Goal: Check status: Check status

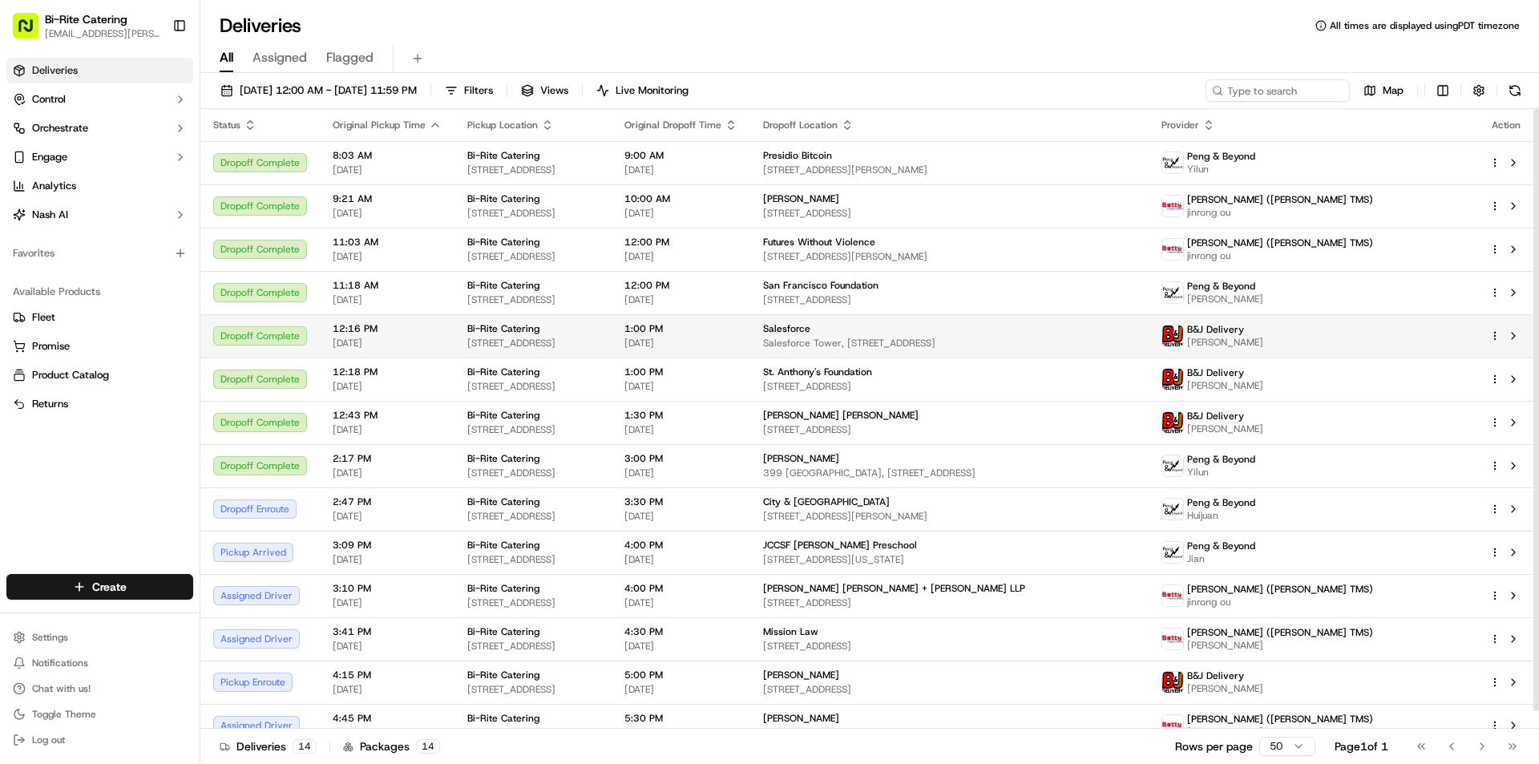
click at [951, 330] on div "Salesforce" at bounding box center [949, 328] width 372 height 13
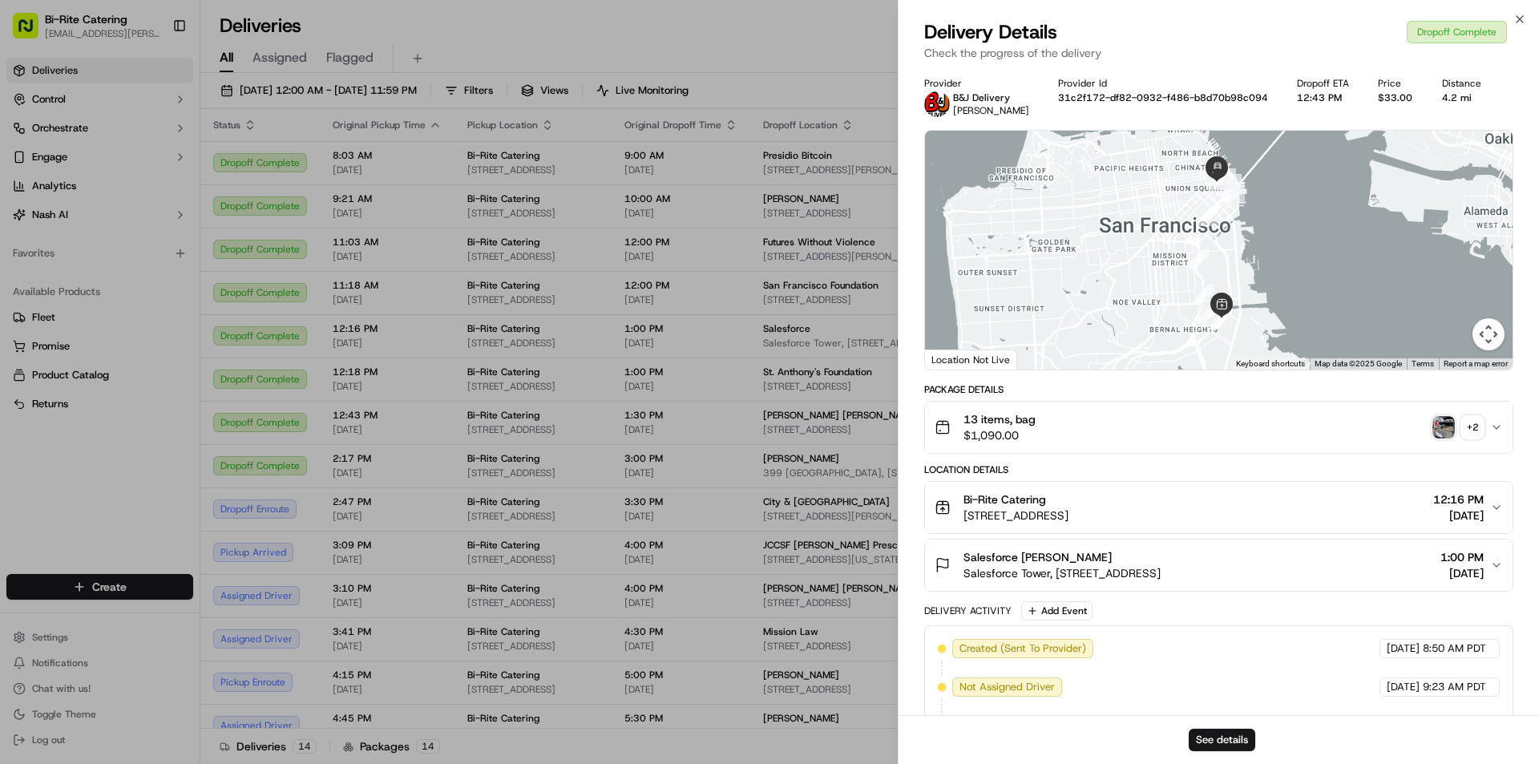
click at [1456, 426] on button "+ 2" at bounding box center [1457, 427] width 51 height 22
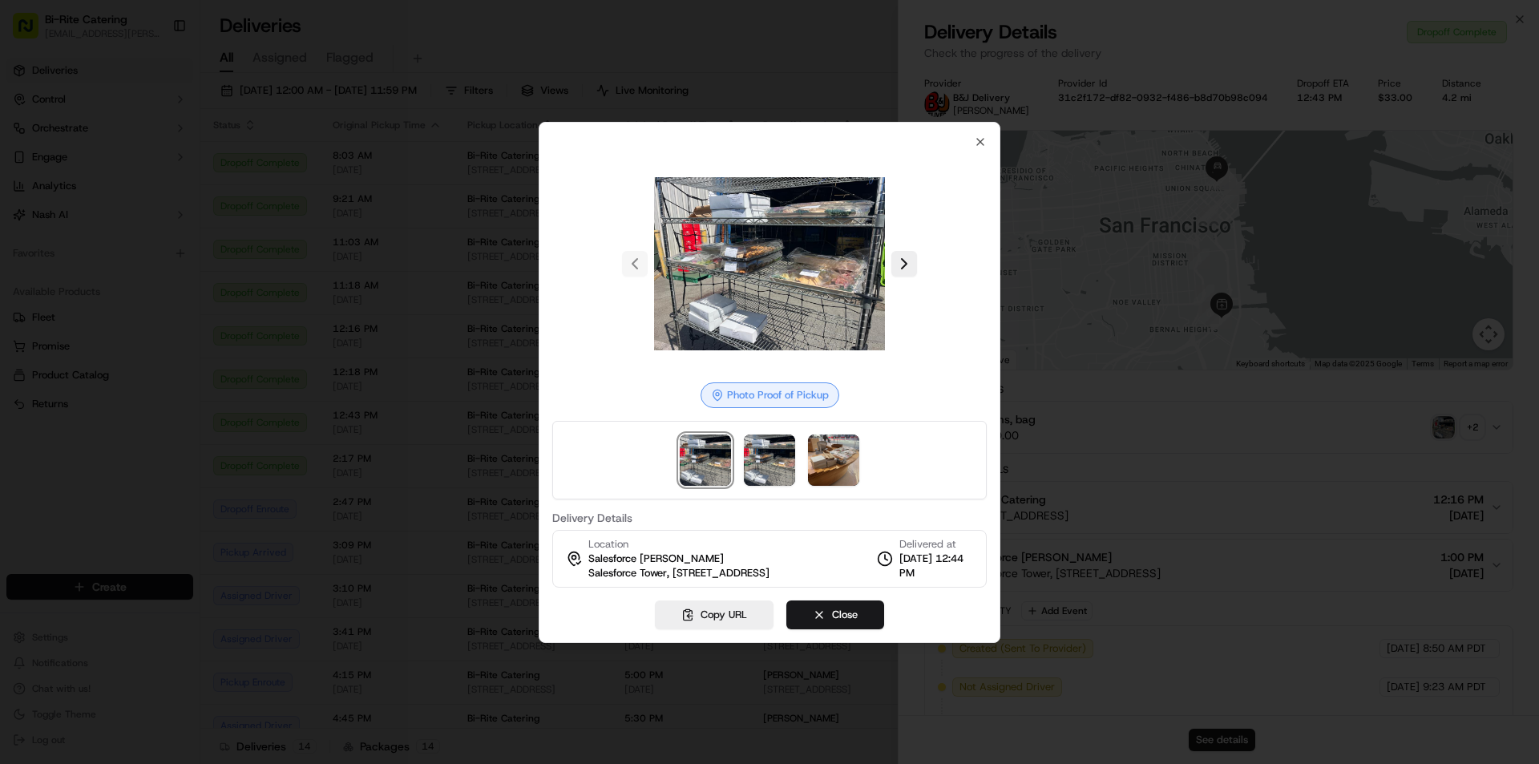
click at [815, 285] on img at bounding box center [769, 263] width 231 height 231
click at [760, 459] on img at bounding box center [769, 459] width 51 height 51
click at [712, 454] on img at bounding box center [705, 459] width 51 height 51
click at [740, 618] on button "Copy URL" at bounding box center [714, 614] width 119 height 29
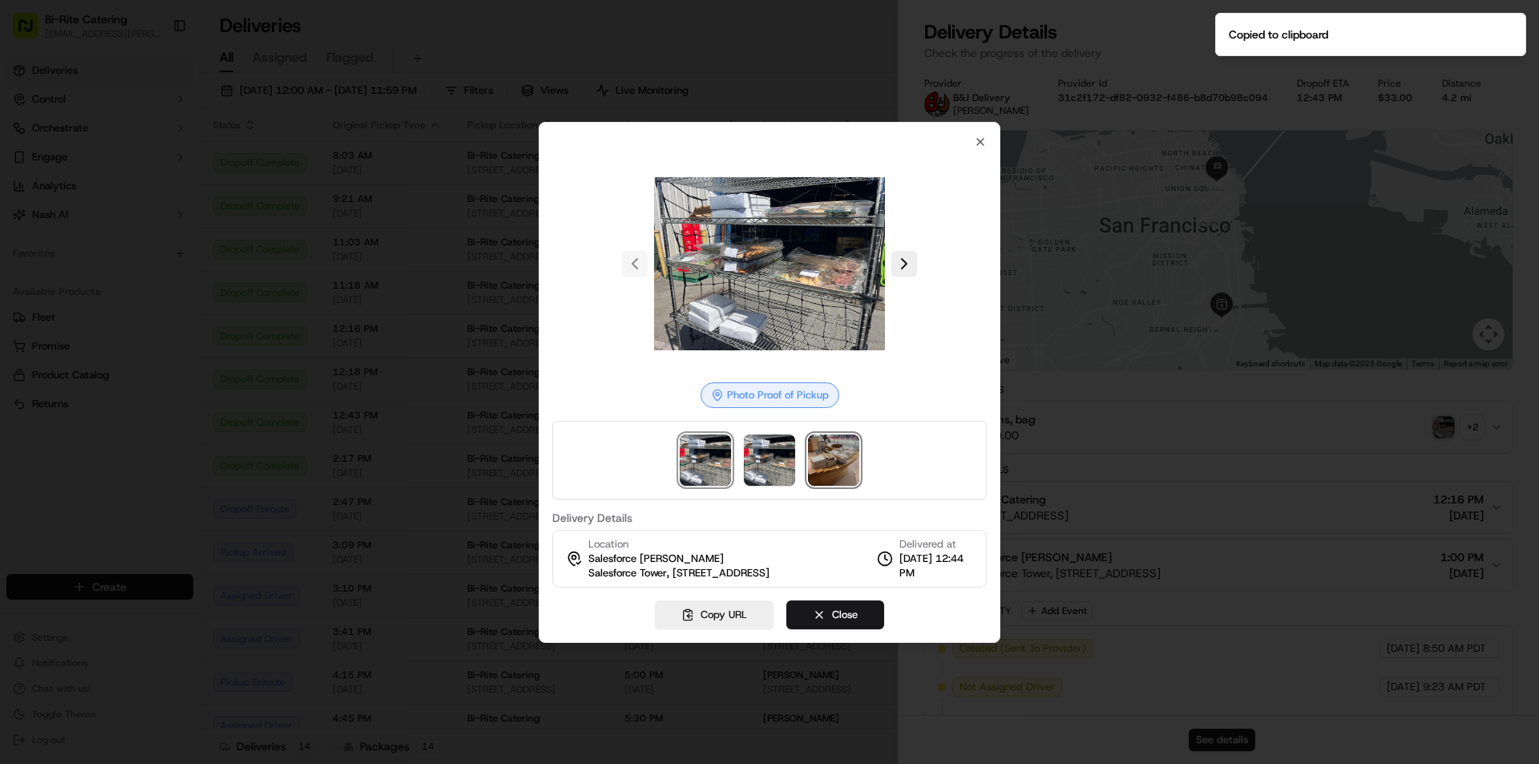
click at [833, 460] on img at bounding box center [833, 459] width 51 height 51
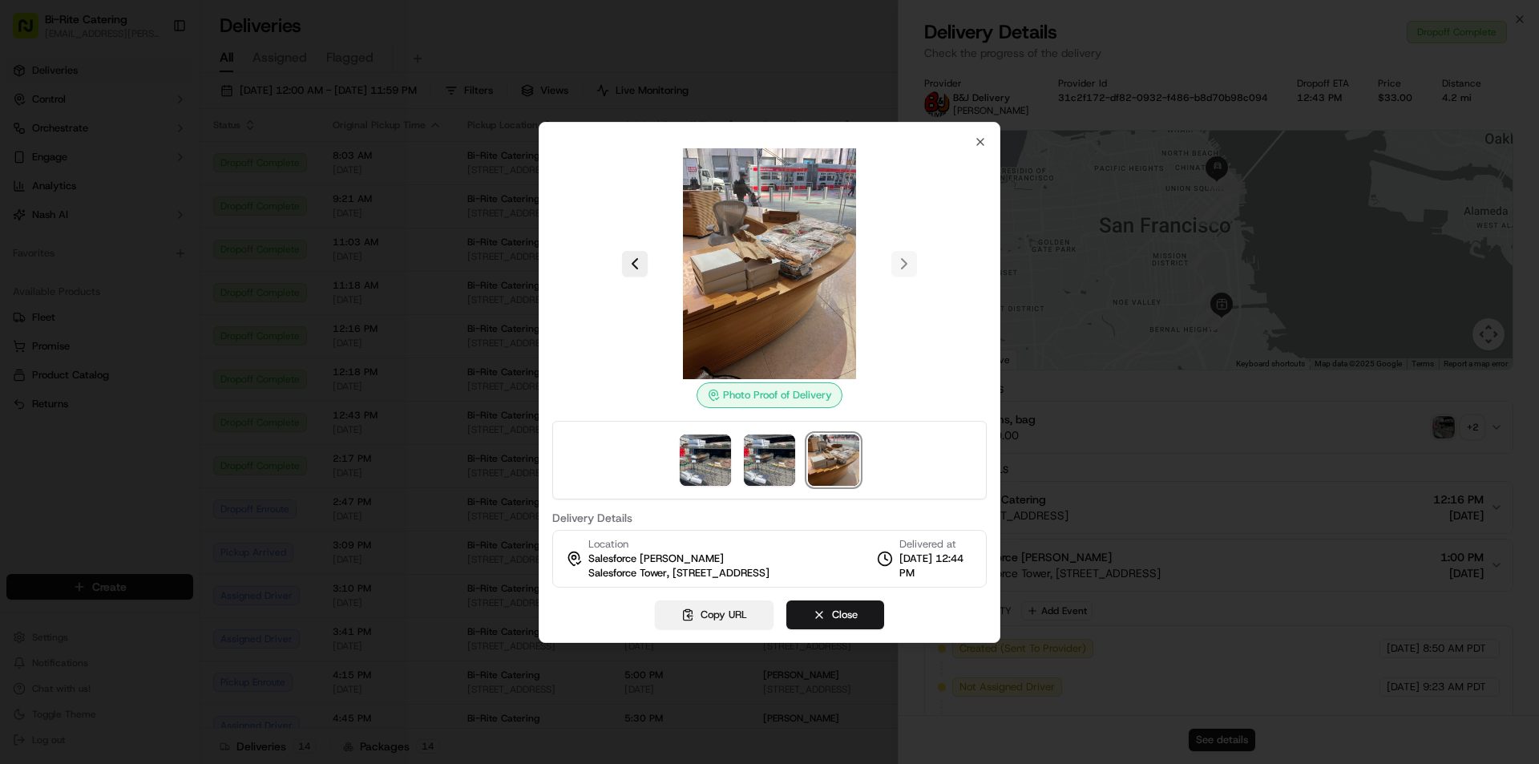
click at [760, 616] on button "Copy URL" at bounding box center [714, 614] width 119 height 29
click at [980, 148] on div at bounding box center [769, 263] width 434 height 231
click at [980, 138] on icon "button" at bounding box center [980, 141] width 13 height 13
